Goal: Information Seeking & Learning: Check status

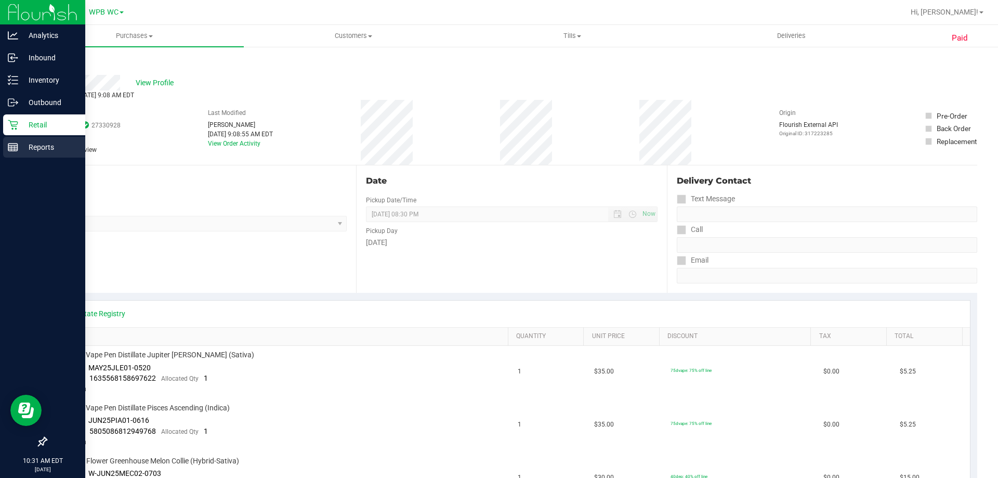
click at [23, 146] on p "Reports" at bounding box center [49, 147] width 62 height 12
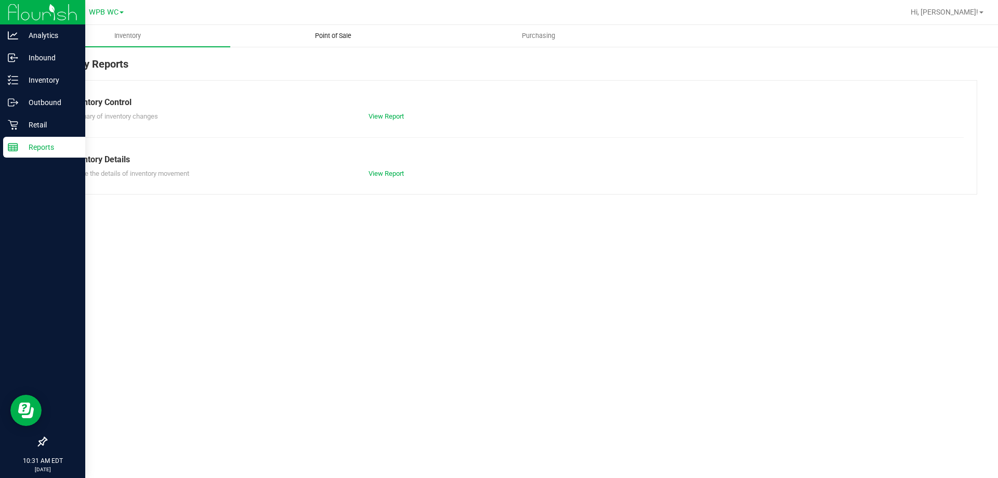
click at [317, 31] on span "Point of Sale" at bounding box center [333, 35] width 64 height 9
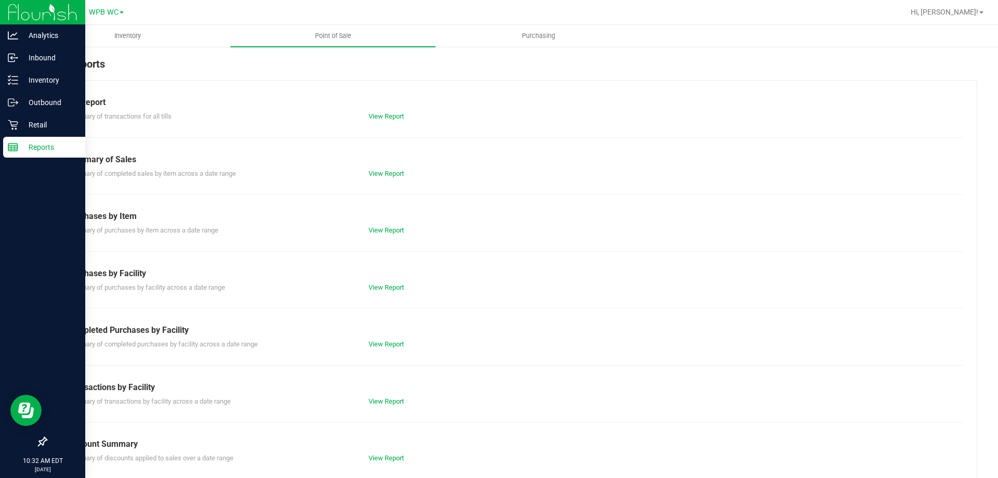
click at [383, 349] on div "Till Report Summary of transactions for all tills View Report Summary of Sales …" at bounding box center [512, 308] width 932 height 456
click at [385, 344] on link "View Report" at bounding box center [386, 344] width 35 height 8
